Goal: Navigation & Orientation: Find specific page/section

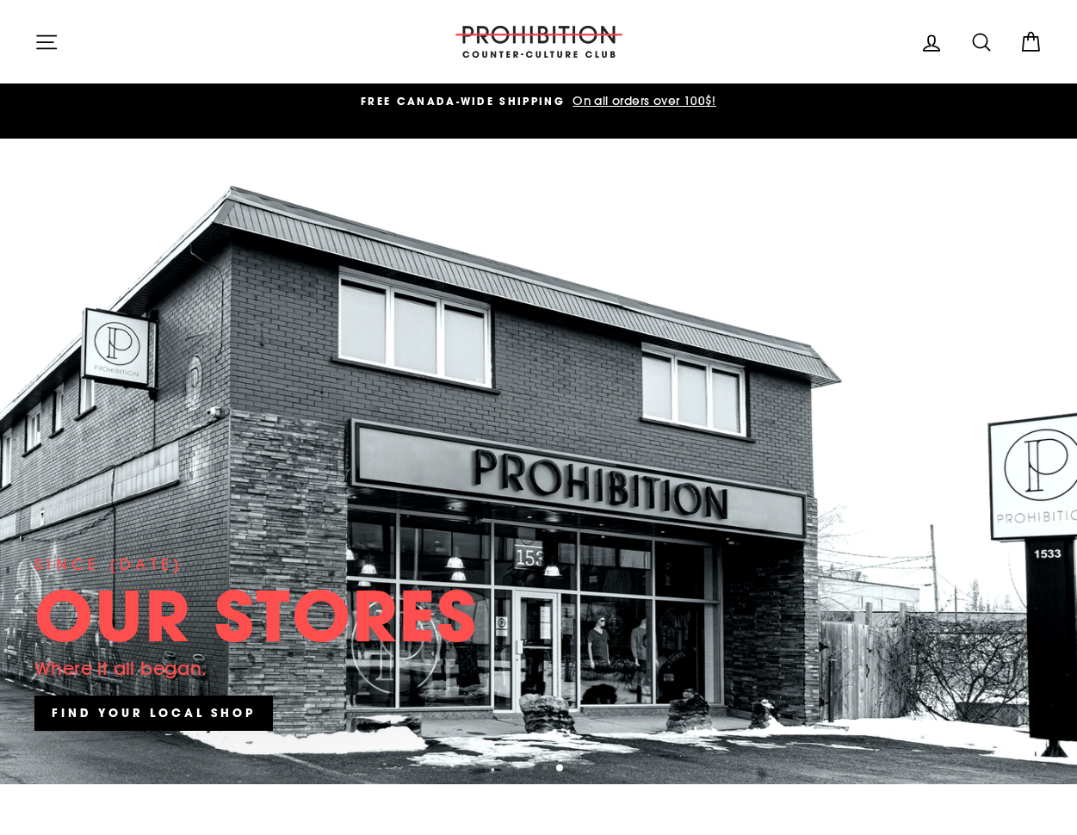
click at [46, 38] on icon "button" at bounding box center [46, 42] width 24 height 24
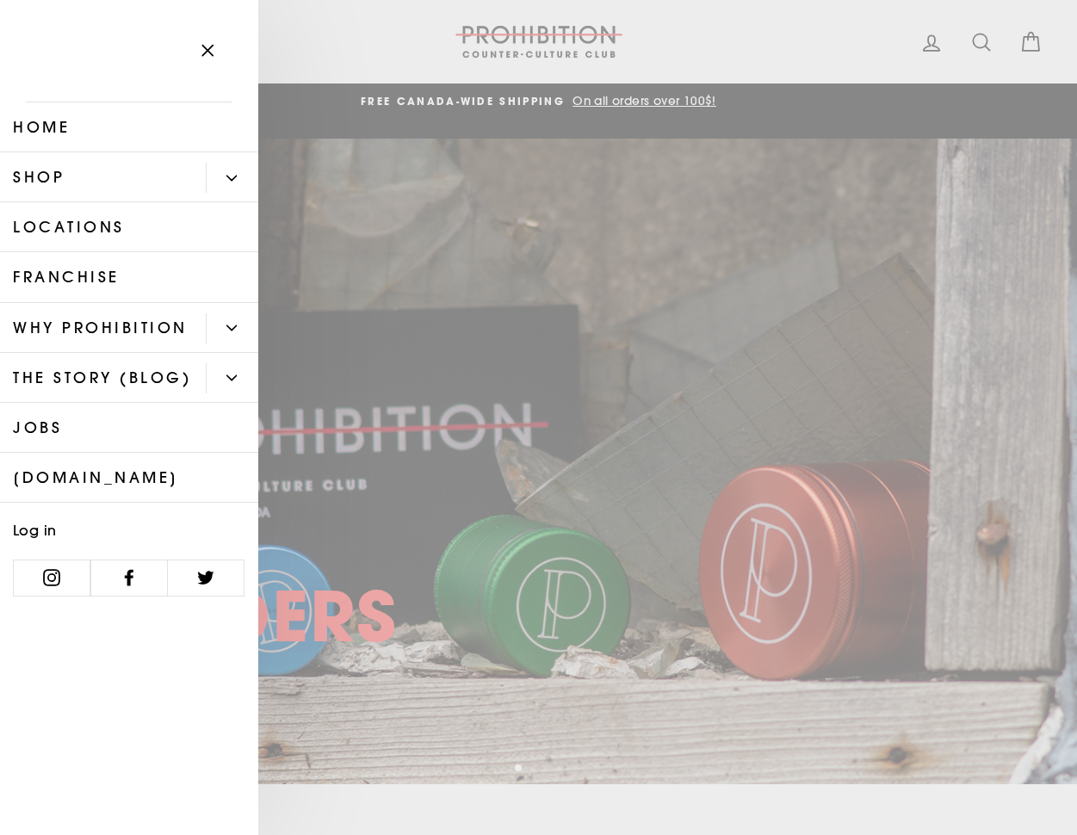
click at [53, 224] on link "Locations" at bounding box center [129, 227] width 258 height 50
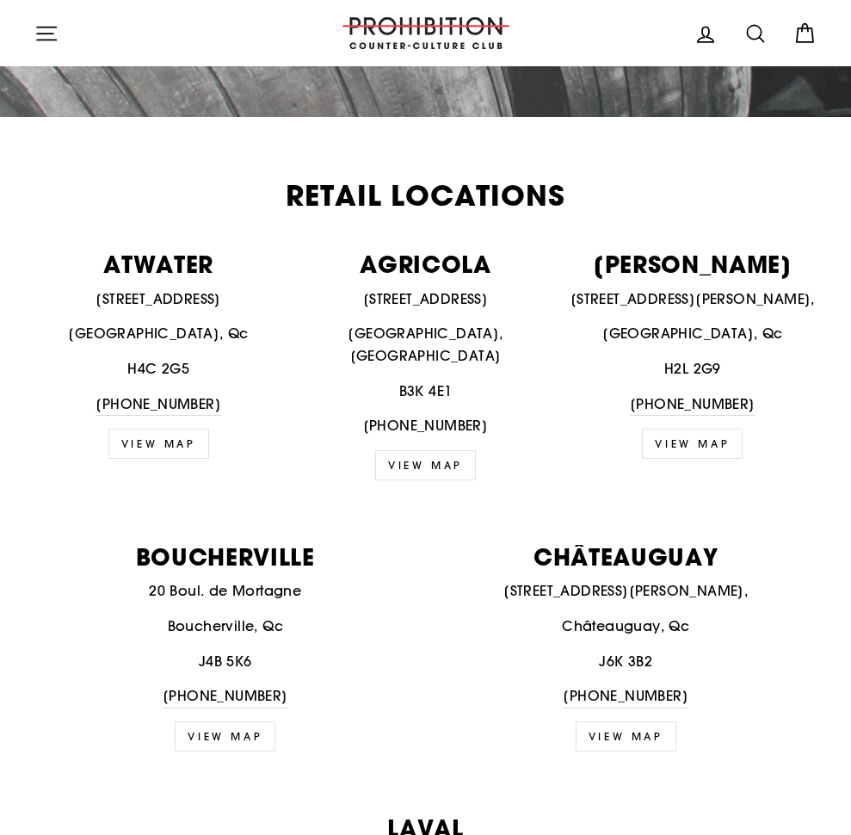
scroll to position [579, 0]
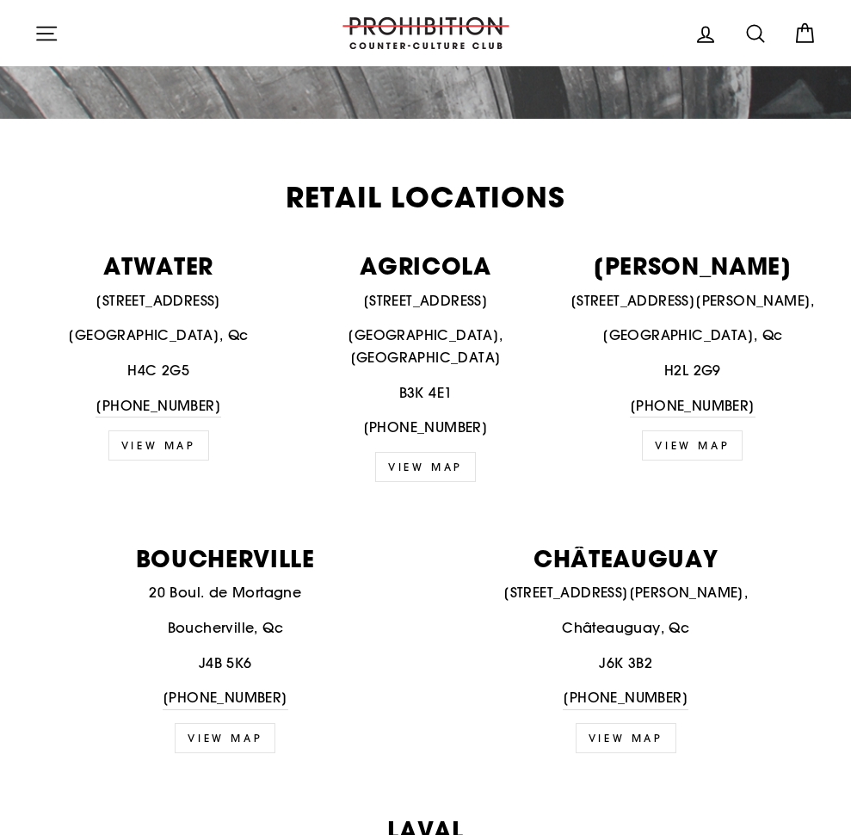
click at [137, 446] on link "VIEW MAP" at bounding box center [158, 445] width 101 height 30
drag, startPoint x: 414, startPoint y: 445, endPoint x: 408, endPoint y: 454, distance: 11.2
click at [414, 452] on link "VIEW MAP" at bounding box center [425, 467] width 101 height 30
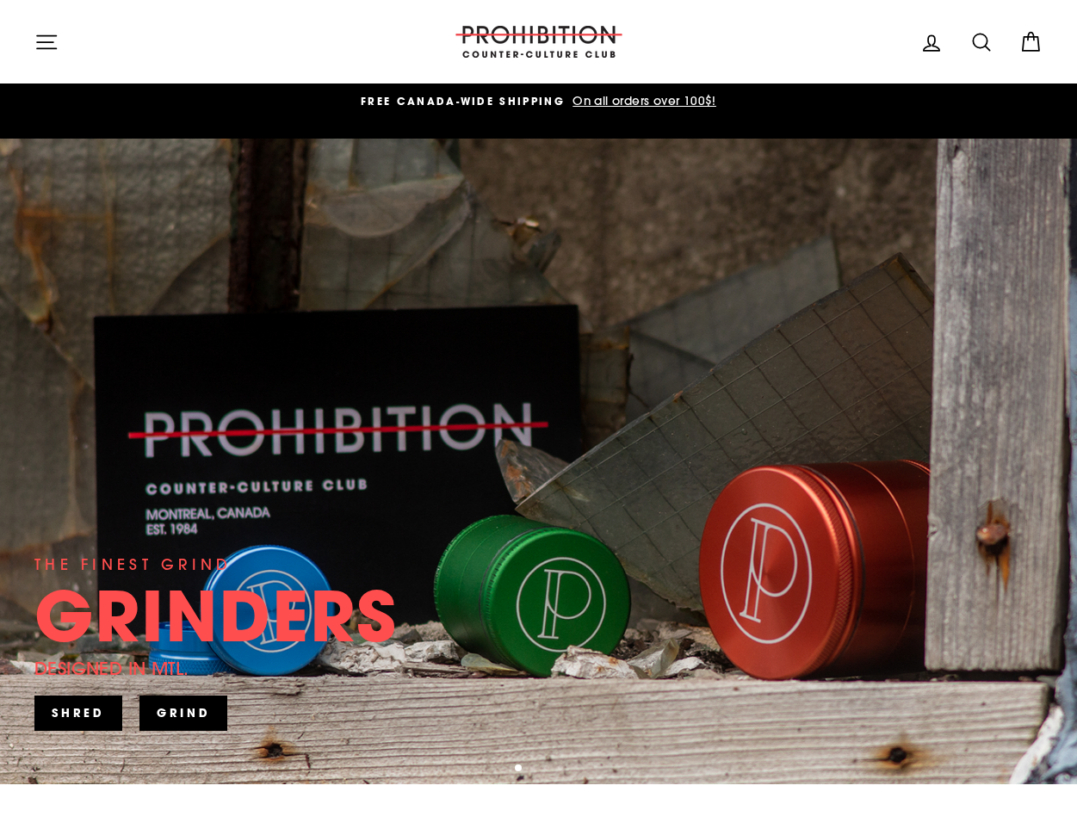
click at [32, 37] on button "Site navigation" at bounding box center [46, 41] width 45 height 37
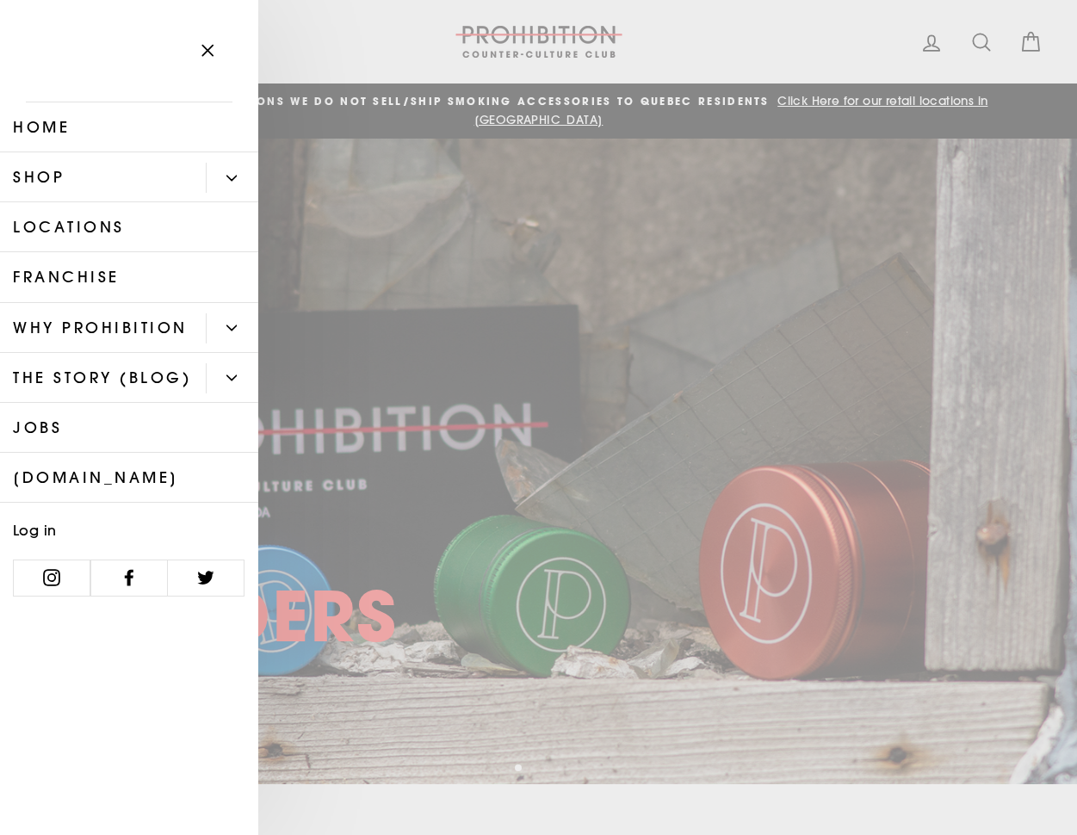
click at [90, 228] on link "Locations" at bounding box center [129, 227] width 258 height 50
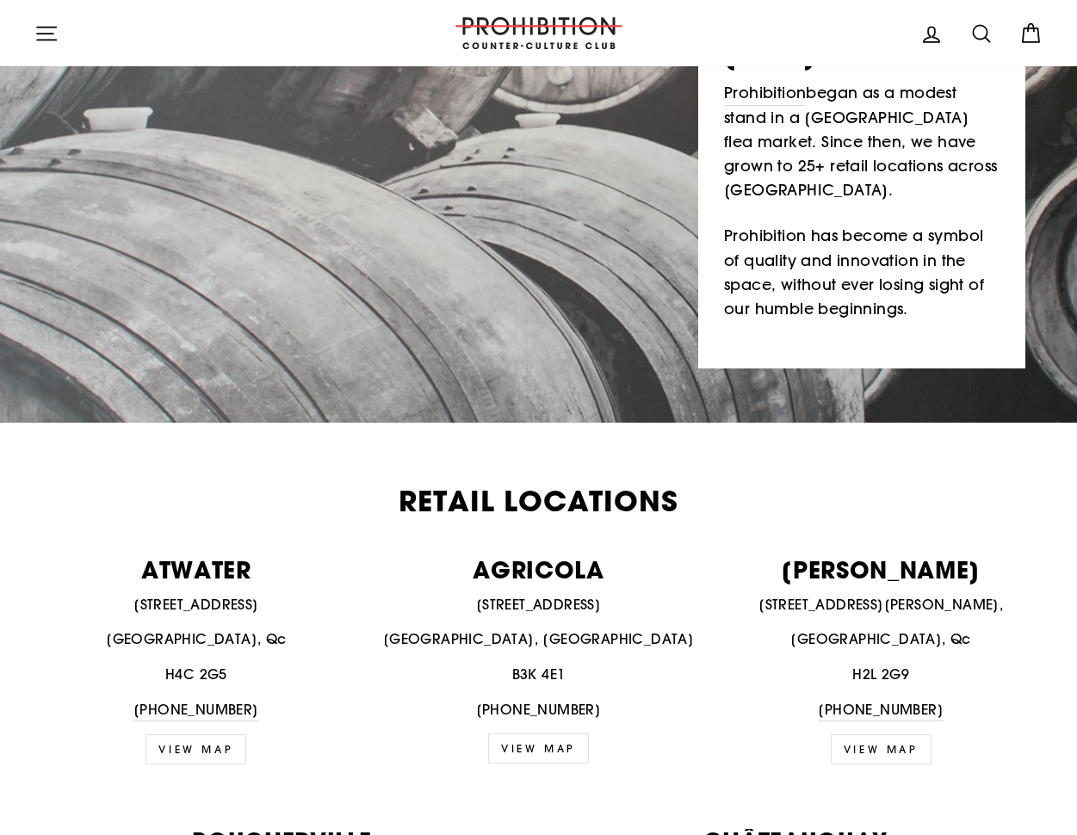
scroll to position [276, 0]
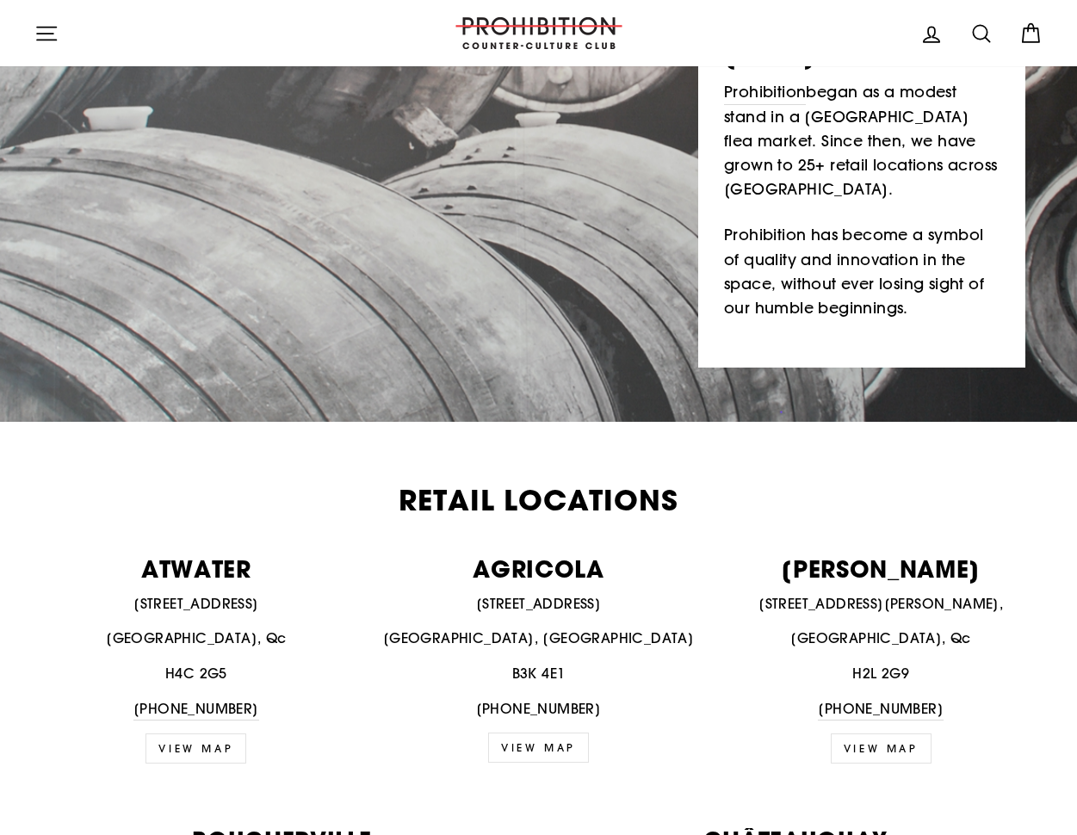
drag, startPoint x: 909, startPoint y: 728, endPoint x: 911, endPoint y: 719, distance: 9.8
click at [909, 733] on link "view map" at bounding box center [880, 748] width 101 height 30
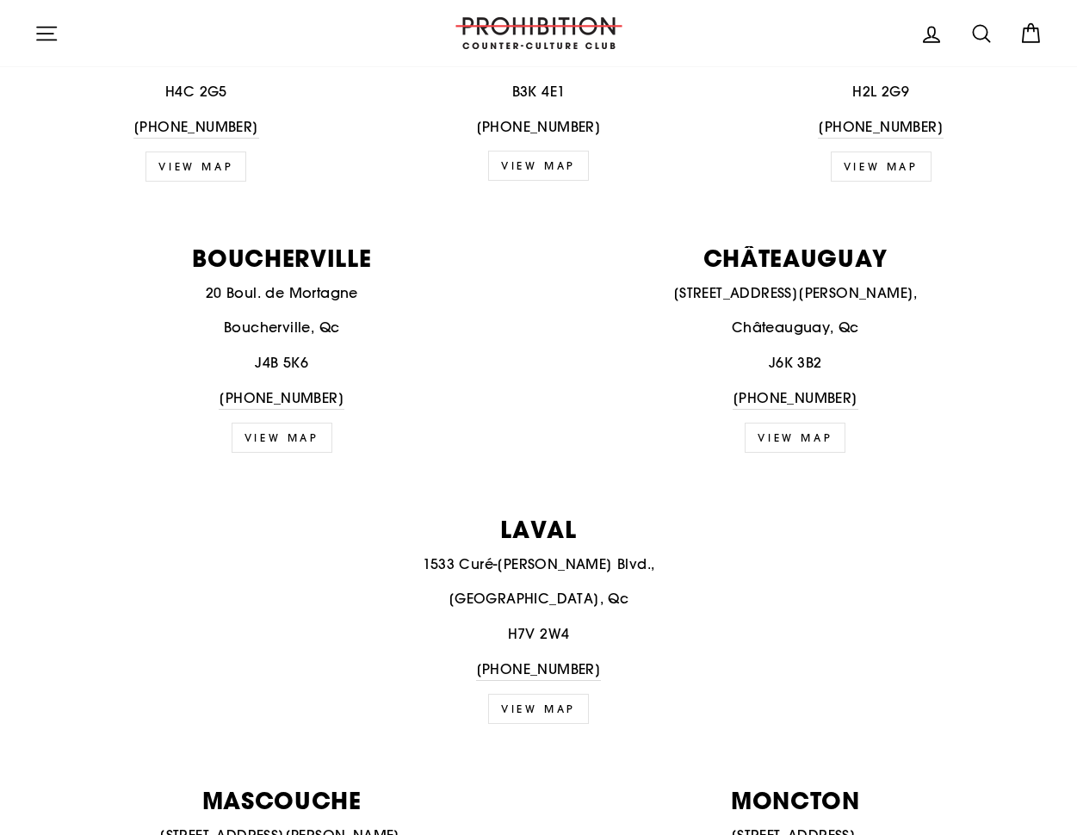
scroll to position [877, 0]
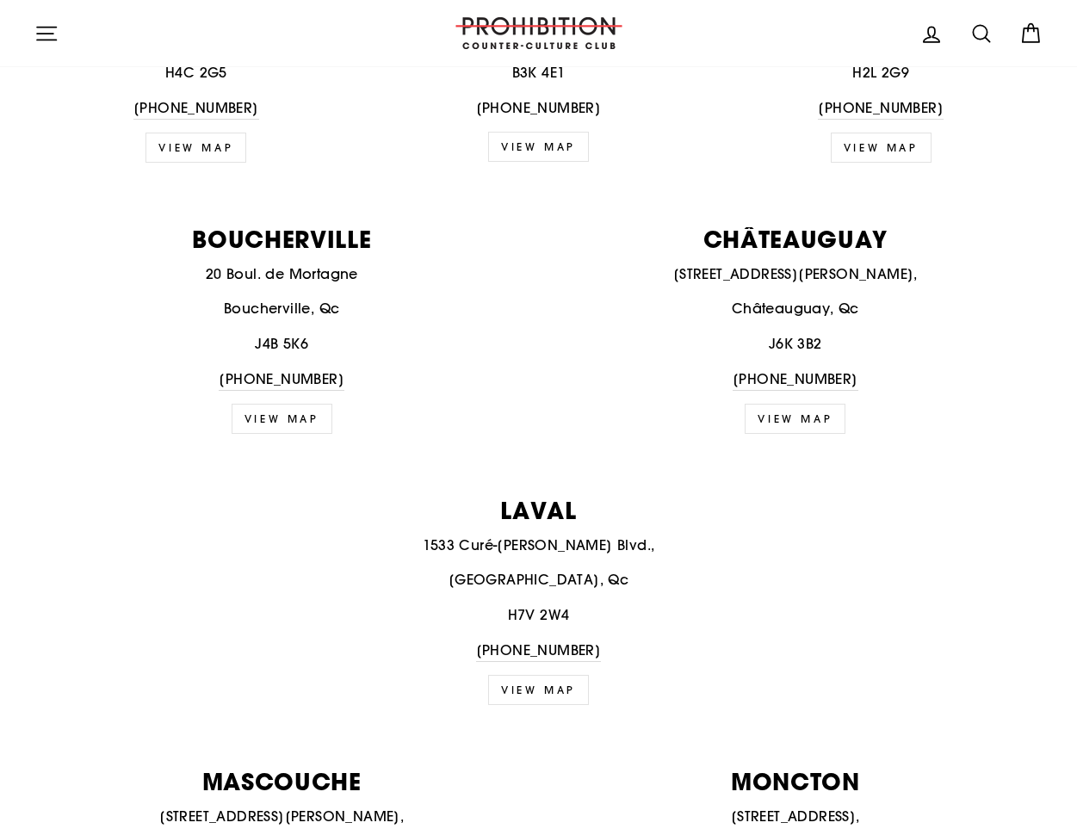
click at [277, 404] on link "view map" at bounding box center [282, 419] width 101 height 30
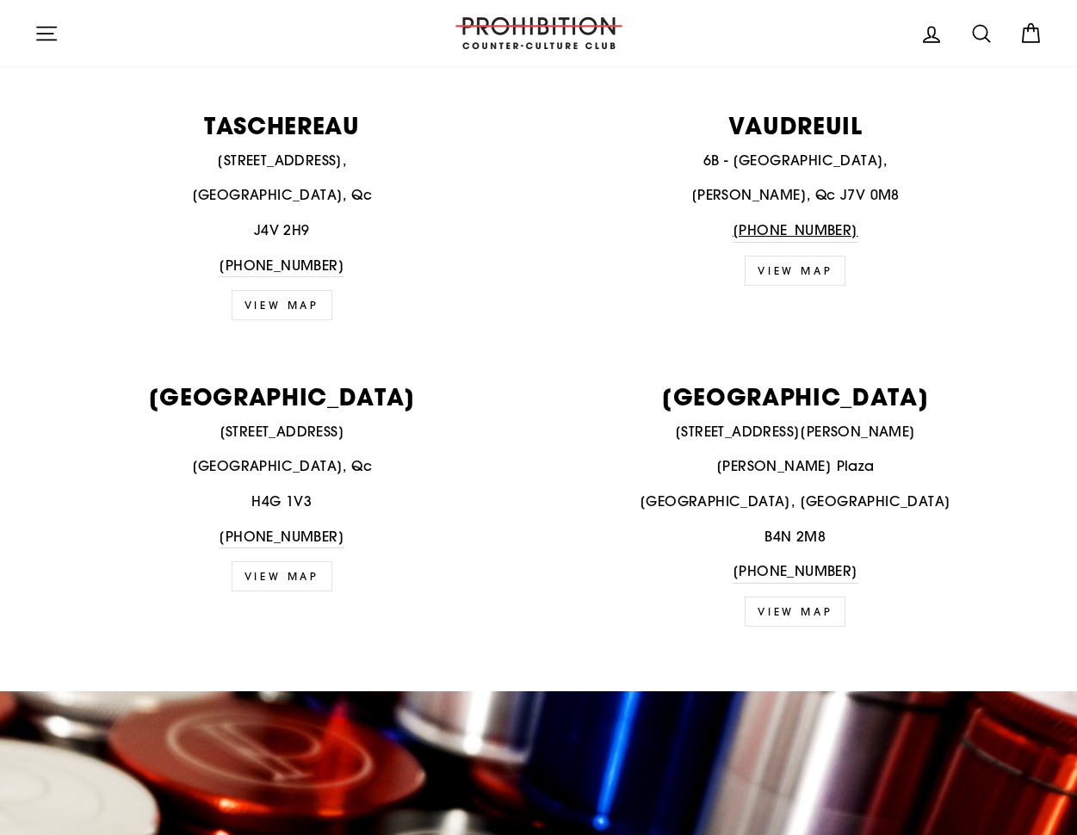
scroll to position [2889, 0]
